Goal: Information Seeking & Learning: Learn about a topic

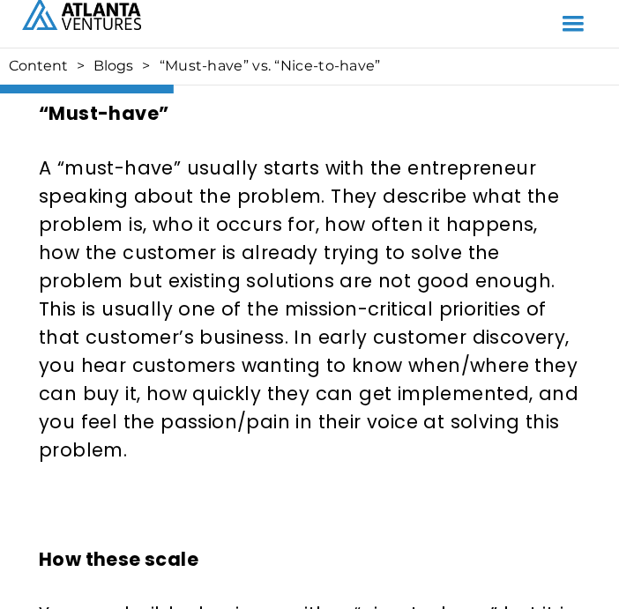
scroll to position [1370, 0]
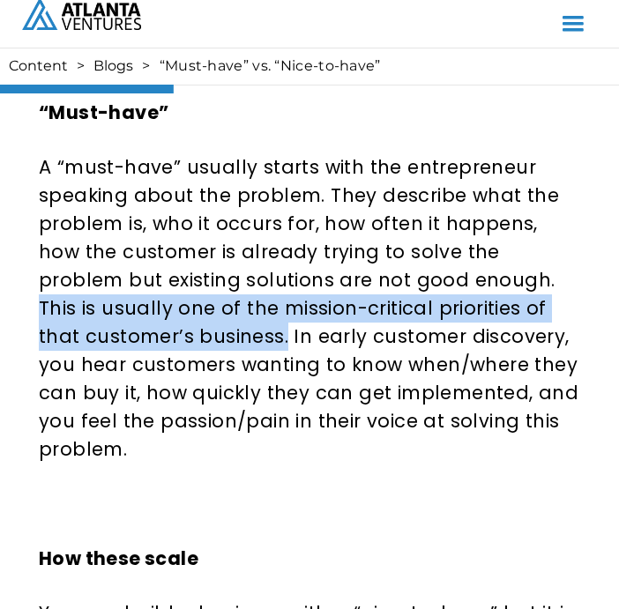
drag, startPoint x: 419, startPoint y: 276, endPoint x: 130, endPoint y: 332, distance: 294.5
click at [130, 332] on p "A “must-have” usually starts with the entrepreneur speaking about the problem. …" at bounding box center [309, 308] width 541 height 310
copy p "This is usually one of the mission-critical priorities of that customer’s busin…"
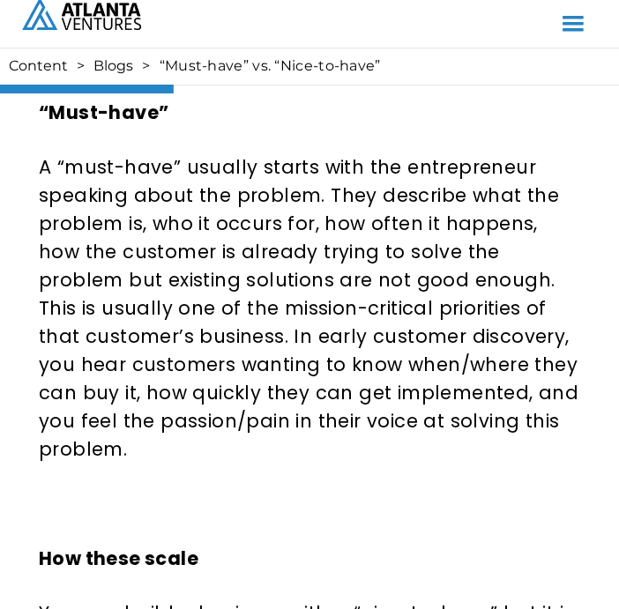
click at [398, 268] on p "A “must-have” usually starts with the entrepreneur speaking about the problem. …" at bounding box center [309, 308] width 541 height 310
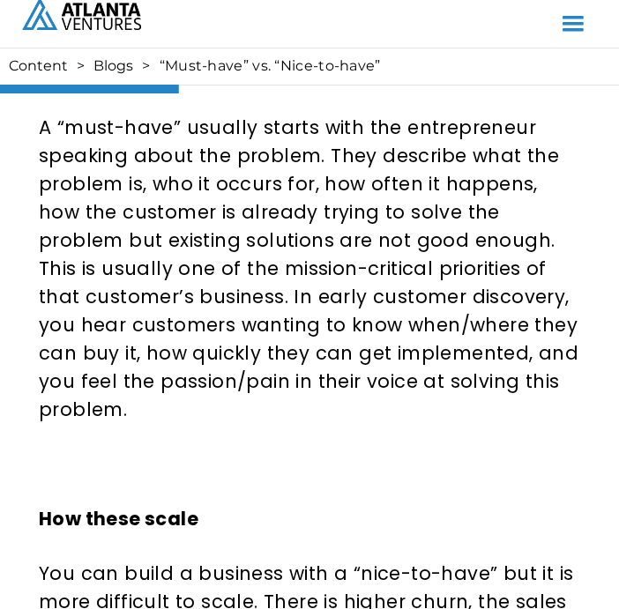
scroll to position [1460, 0]
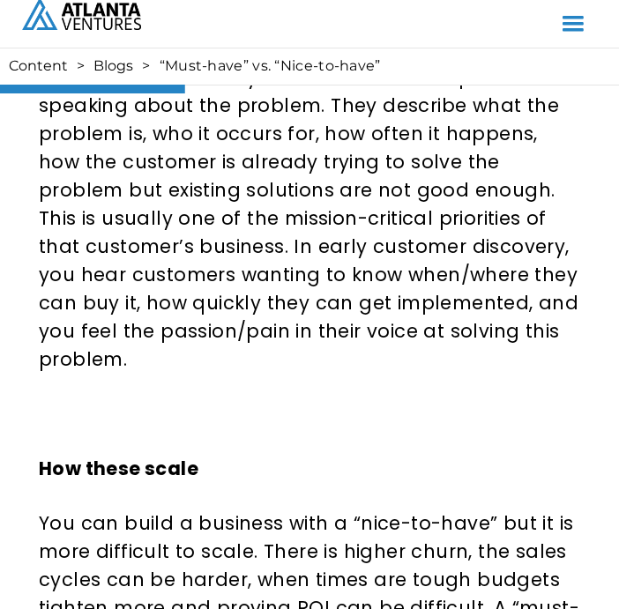
click at [460, 368] on div "Are you starting with the problem or the product features? I have been speaking…" at bounding box center [309, 261] width 541 height 2080
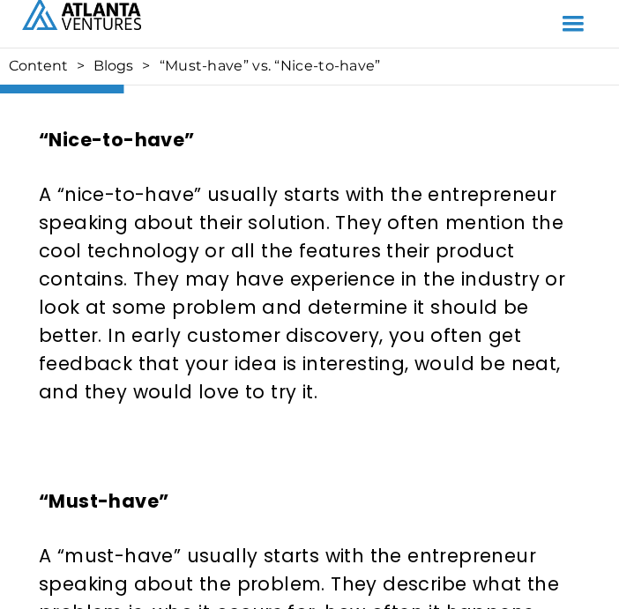
scroll to position [988, 0]
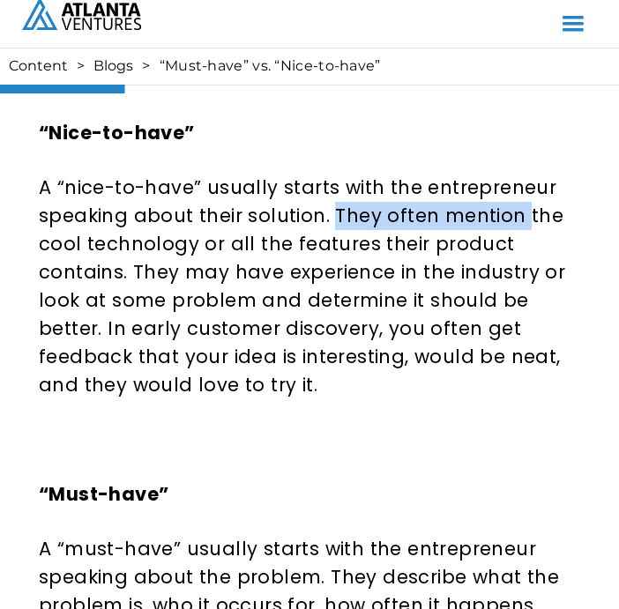
drag, startPoint x: 331, startPoint y: 219, endPoint x: 520, endPoint y: 220, distance: 189.6
click at [520, 220] on p "A “nice-to-have” usually starts with the entrepreneur speaking about their solu…" at bounding box center [309, 287] width 541 height 226
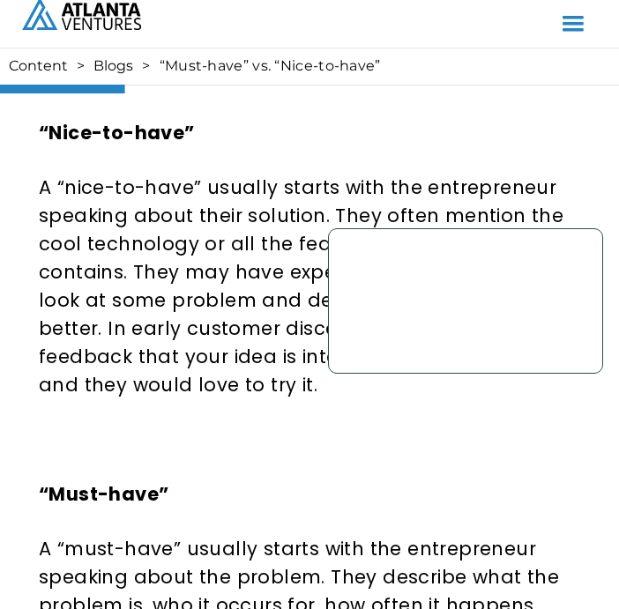
click at [212, 297] on p "A “nice-to-have” usually starts with the entrepreneur speaking about their solu…" at bounding box center [309, 287] width 541 height 226
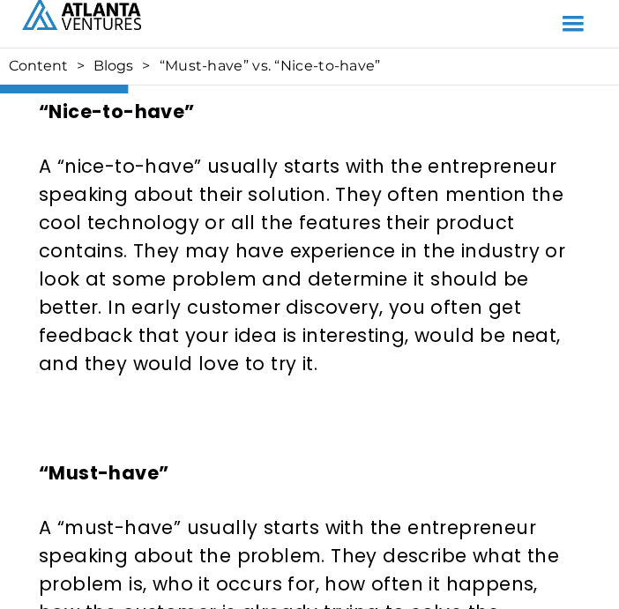
scroll to position [1016, 0]
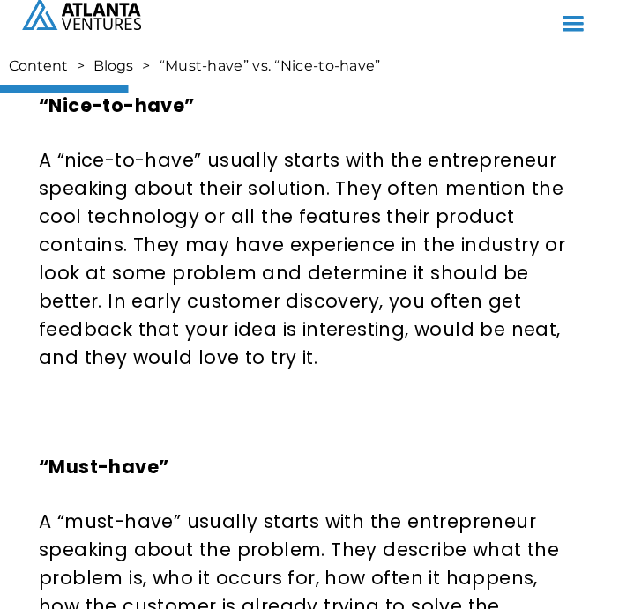
click at [41, 168] on p "A “nice-to-have” usually starts with the entrepreneur speaking about their solu…" at bounding box center [309, 259] width 541 height 226
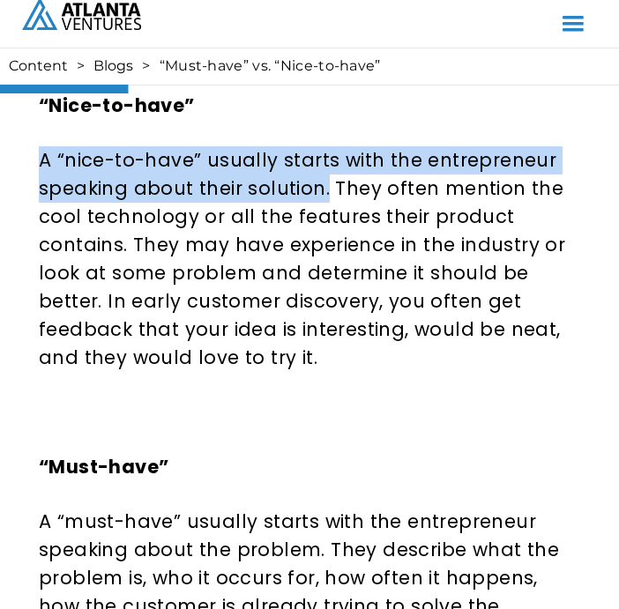
drag, startPoint x: 41, startPoint y: 160, endPoint x: 321, endPoint y: 199, distance: 283.2
click at [321, 199] on p "A “nice-to-have” usually starts with the entrepreneur speaking about their solu…" at bounding box center [309, 259] width 541 height 226
copy p "A “nice-to-have” usually starts with the entrepreneur speaking about their solu…"
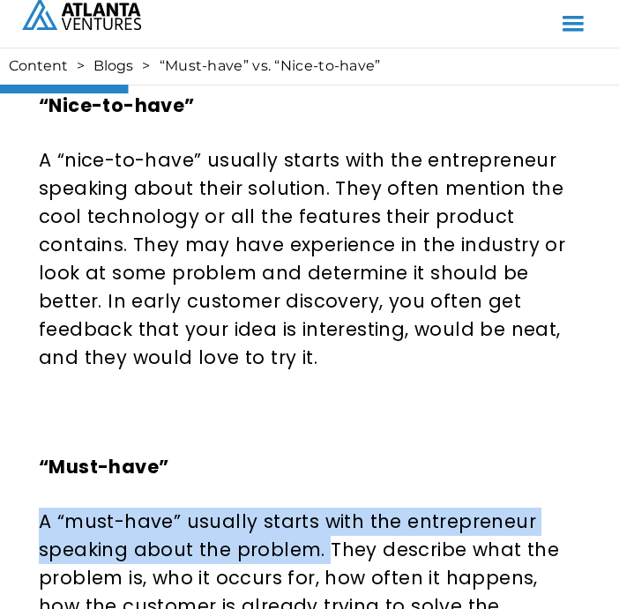
drag, startPoint x: 40, startPoint y: 520, endPoint x: 323, endPoint y: 540, distance: 283.7
copy p "A “must-have” usually starts with the entrepreneur speaking about the problem."
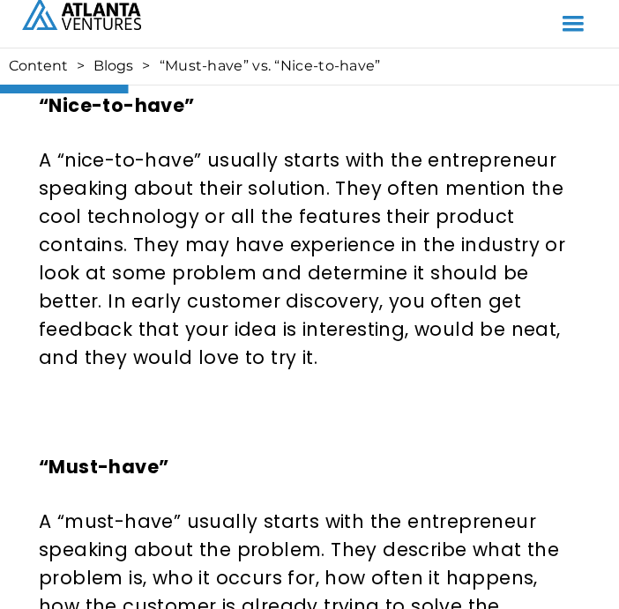
click at [365, 182] on p "A “nice-to-have” usually starts with the entrepreneur speaking about their solu…" at bounding box center [309, 259] width 541 height 226
